Goal: Find specific page/section: Find specific page/section

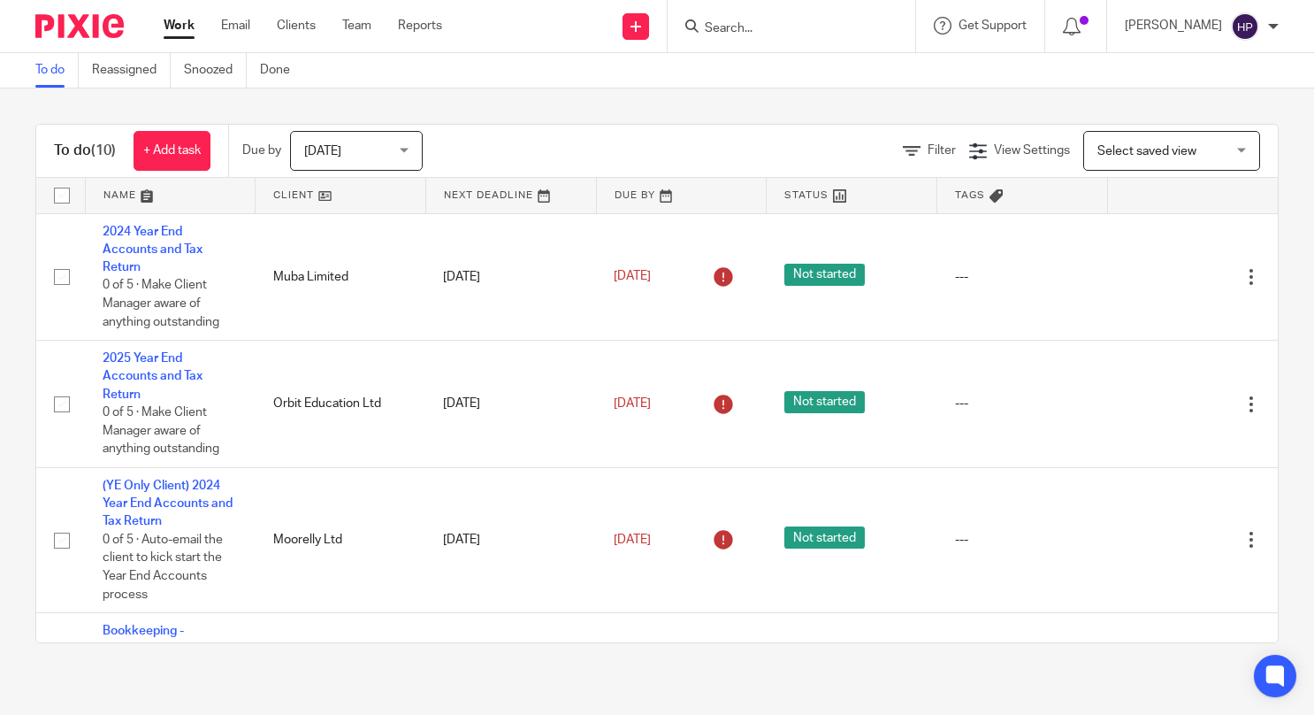
click at [774, 28] on input "Search" at bounding box center [782, 29] width 159 height 16
type input "dad"
click at [789, 67] on link at bounding box center [827, 76] width 254 height 41
click at [830, 82] on link at bounding box center [827, 76] width 254 height 41
